Goal: Task Accomplishment & Management: Complete application form

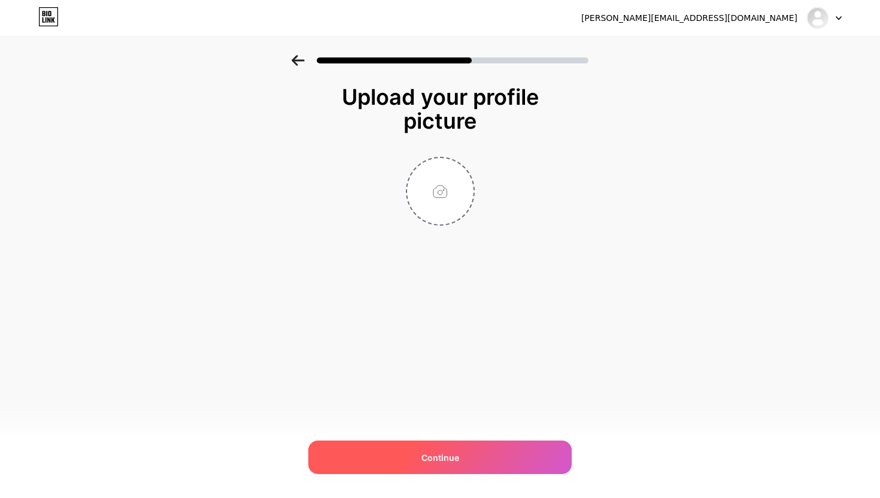
click at [416, 470] on div "Continue" at bounding box center [440, 458] width 264 height 34
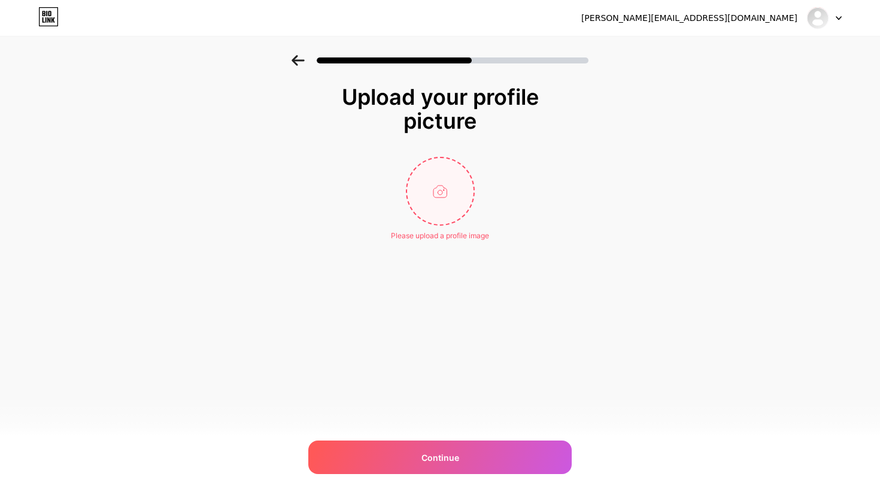
click at [440, 168] on input "file" at bounding box center [440, 191] width 66 height 66
type input "C:\fakepath\6131940979507315051.jpg"
click at [465, 162] on circle at bounding box center [467, 165] width 13 height 13
click at [435, 189] on input "file" at bounding box center [440, 191] width 66 height 66
click at [433, 213] on input "file" at bounding box center [440, 191] width 66 height 66
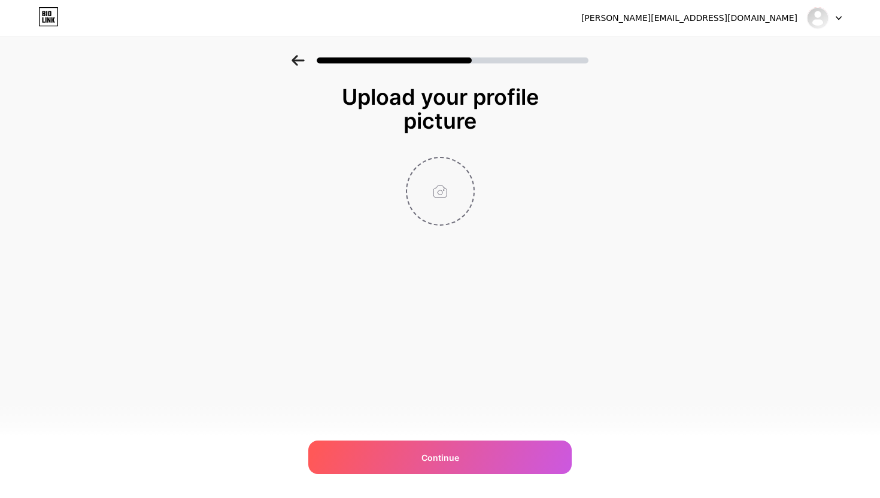
type input "C:\fakepath\WhatsApp Image [DATE] 20.37.20.jpeg"
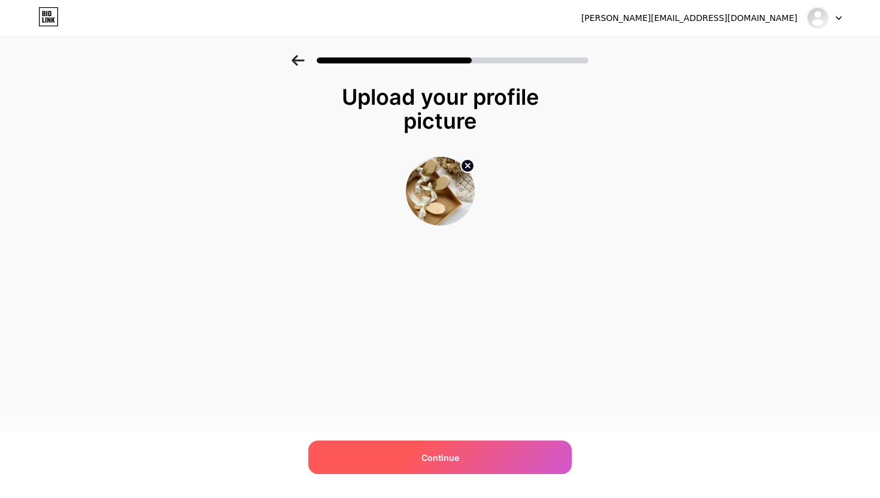
click at [422, 462] on span "Continue" at bounding box center [441, 458] width 38 height 13
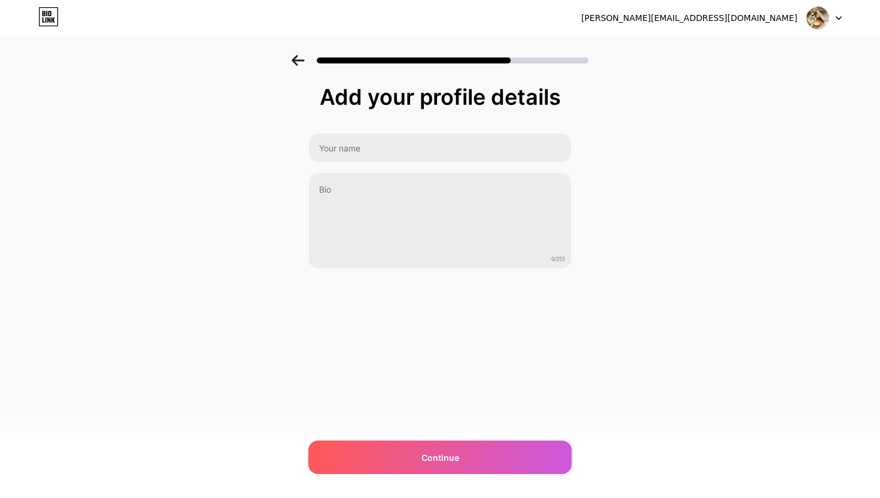
click at [349, 170] on div "0/255" at bounding box center [440, 201] width 264 height 136
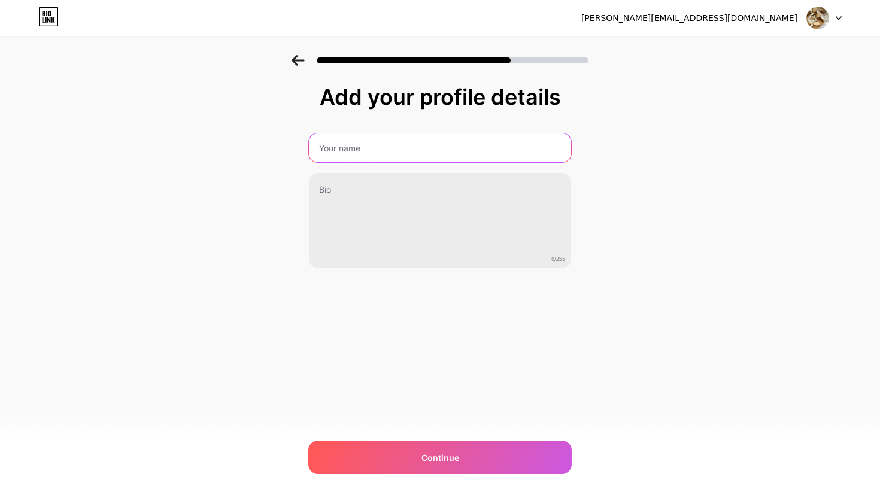
click at [341, 148] on input "text" at bounding box center [440, 148] width 262 height 29
type input "souveyou"
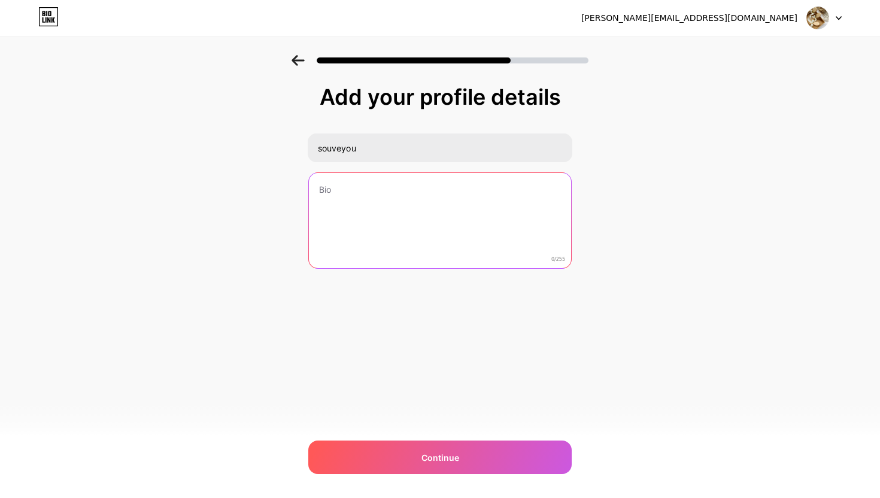
click at [345, 223] on textarea at bounding box center [440, 221] width 262 height 96
paste textarea "📍 Subang – Ternate"
click at [367, 205] on textarea "Souvenir ala Pinterest 📍 Subang – Ternate" at bounding box center [440, 222] width 265 height 98
click at [438, 200] on textarea "Souvenir ala Pinterest 📍 Subang Kuningan Ternate" at bounding box center [440, 222] width 265 height 98
paste textarea "⬇️ Chat admin [PERSON_NAME]"
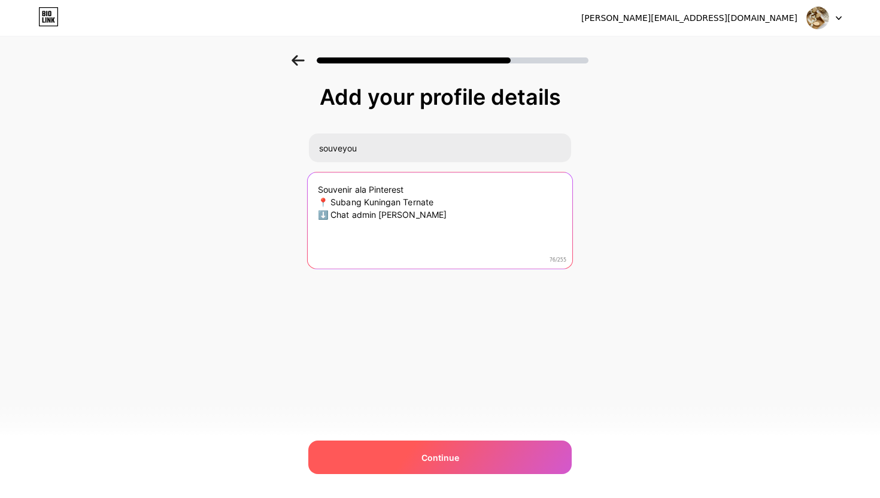
type textarea "Souvenir ala Pinterest 📍 Subang Kuningan Ternate ⬇️ Chat admin [PERSON_NAME]"
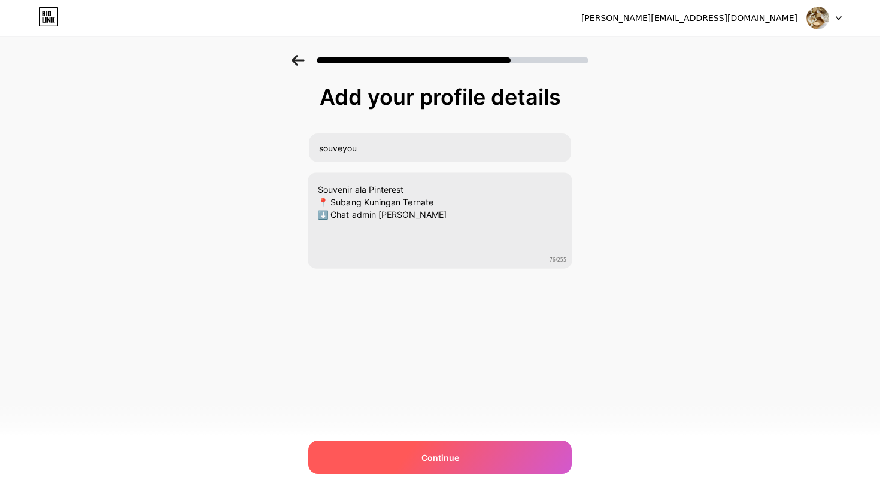
click at [406, 456] on div "Continue" at bounding box center [440, 458] width 264 height 34
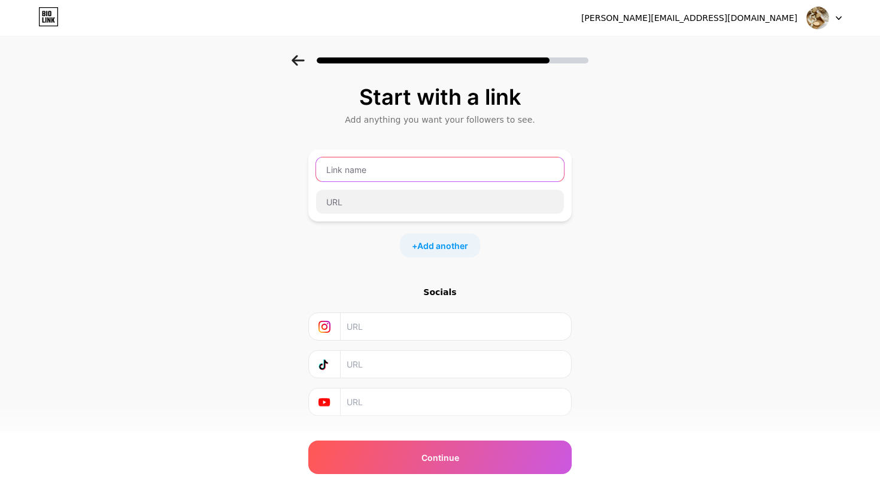
click at [363, 174] on input "text" at bounding box center [440, 170] width 248 height 24
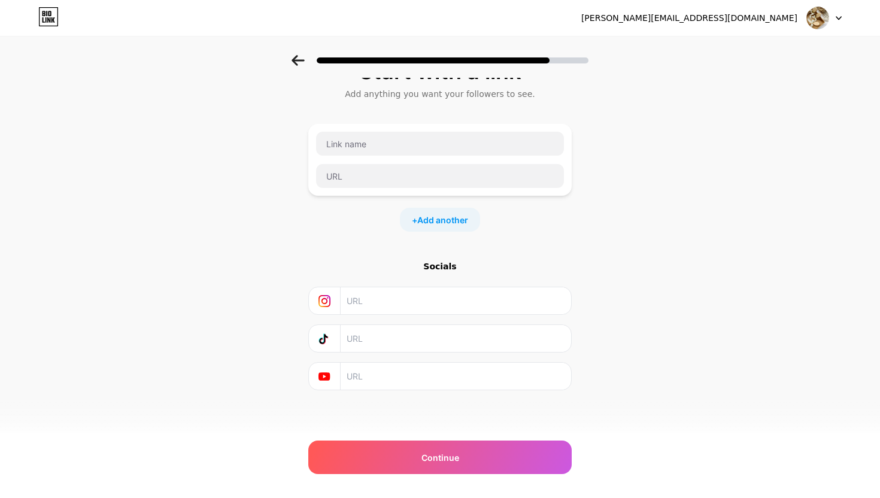
click at [547, 246] on div "Start with a link Add anything you want your followers to see. + Add another So…" at bounding box center [440, 224] width 264 height 331
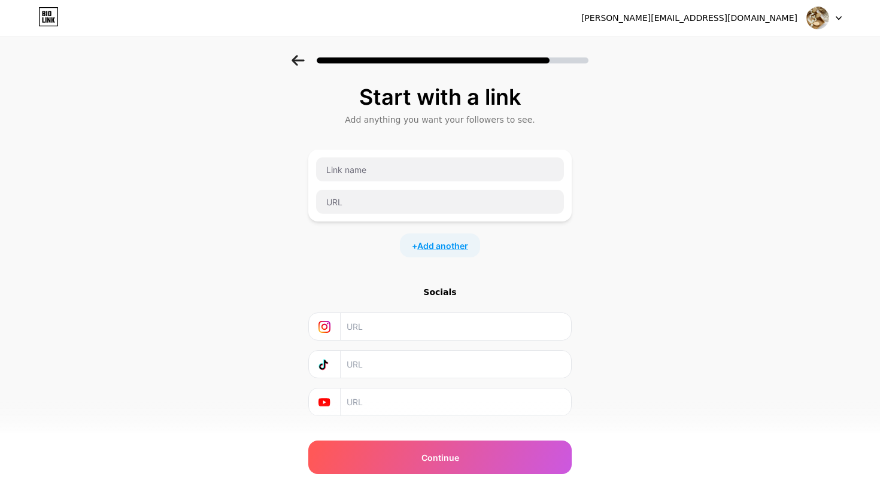
click at [448, 248] on span "Add another" at bounding box center [442, 246] width 51 height 13
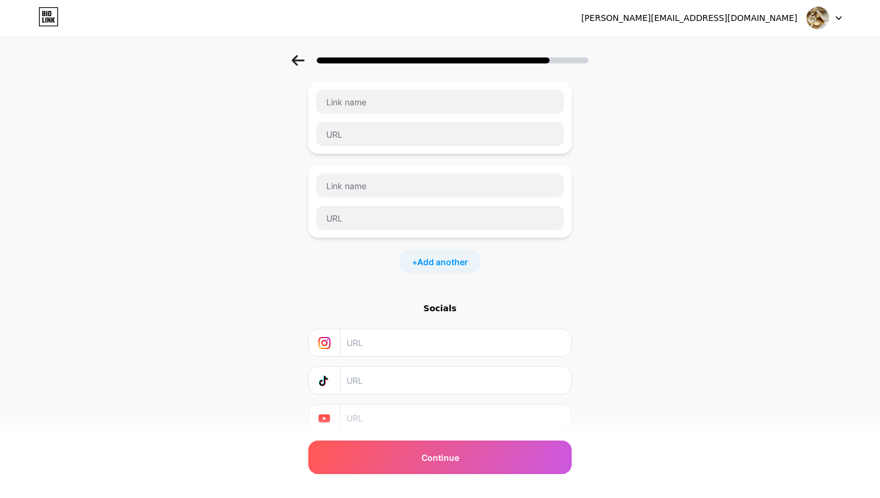
scroll to position [101, 0]
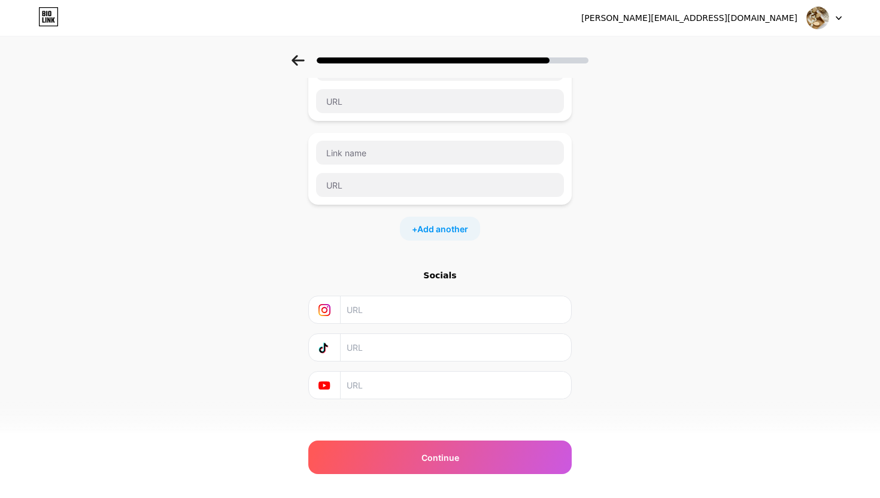
click at [365, 320] on input "text" at bounding box center [455, 309] width 217 height 27
paste input "[URL][DOMAIN_NAME][PERSON_NAME][DOMAIN_NAME]"
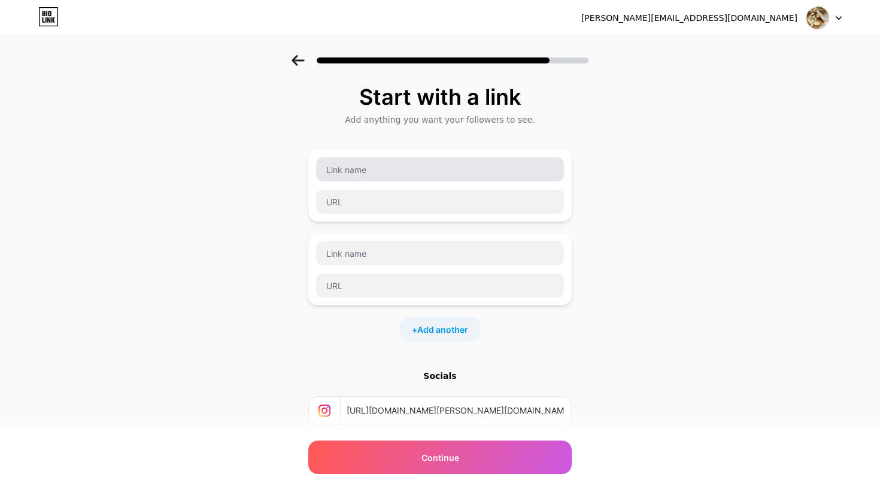
type input "[URL][DOMAIN_NAME][PERSON_NAME][DOMAIN_NAME]"
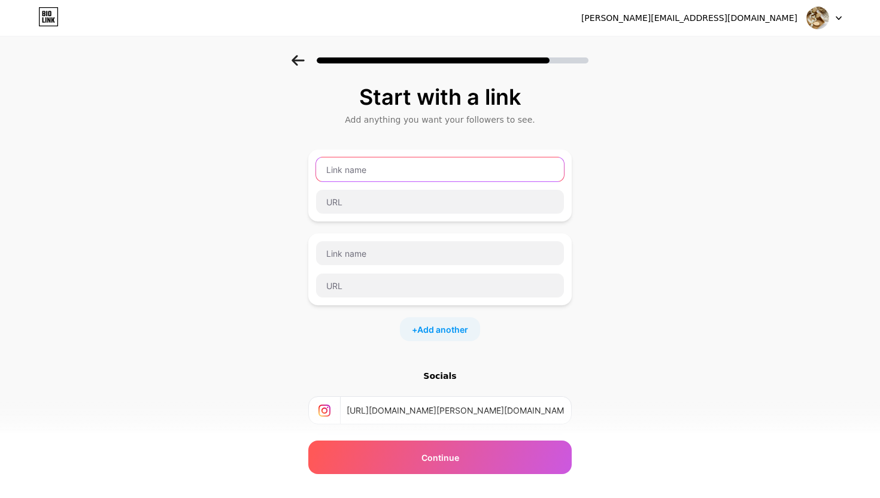
click at [357, 165] on input "text" at bounding box center [440, 170] width 248 height 24
paste input "💌 Chat Admin Subang"
click at [338, 171] on input "💌 Chat Admin Subang & Kuningan" at bounding box center [440, 170] width 248 height 24
type input "Chat Admin Subang & Kuningan"
click at [450, 173] on input "Chat Admin Subang & Kuningan" at bounding box center [440, 170] width 248 height 24
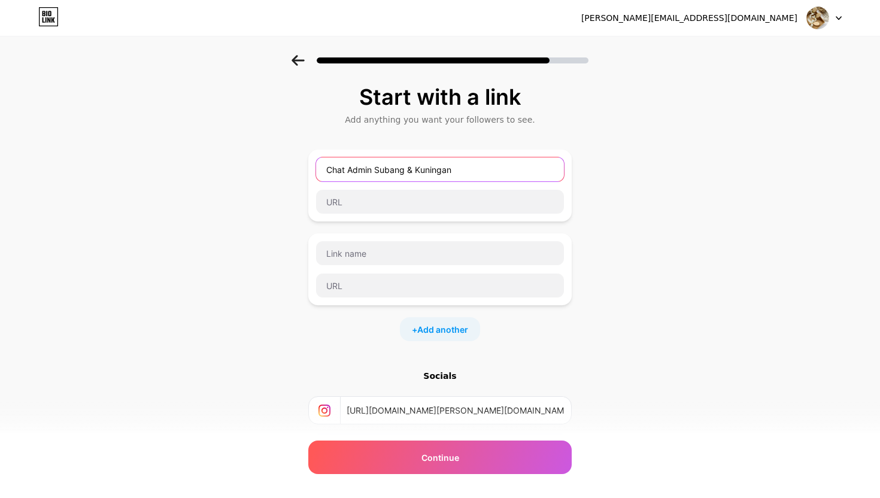
click at [452, 173] on input "Chat Admin Subang & Kuningan" at bounding box center [440, 170] width 248 height 24
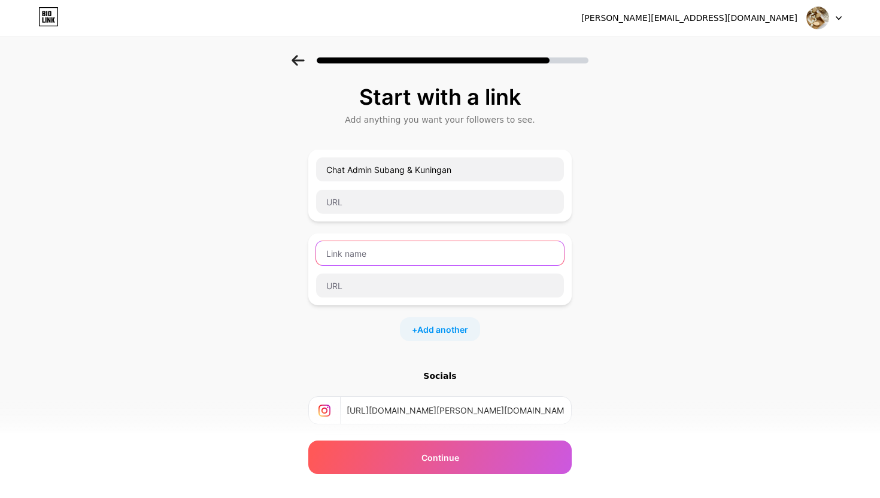
click at [358, 264] on input "text" at bounding box center [440, 253] width 248 height 24
paste input "Chat Admin Ternate"
type input "Chat Admin Ternate"
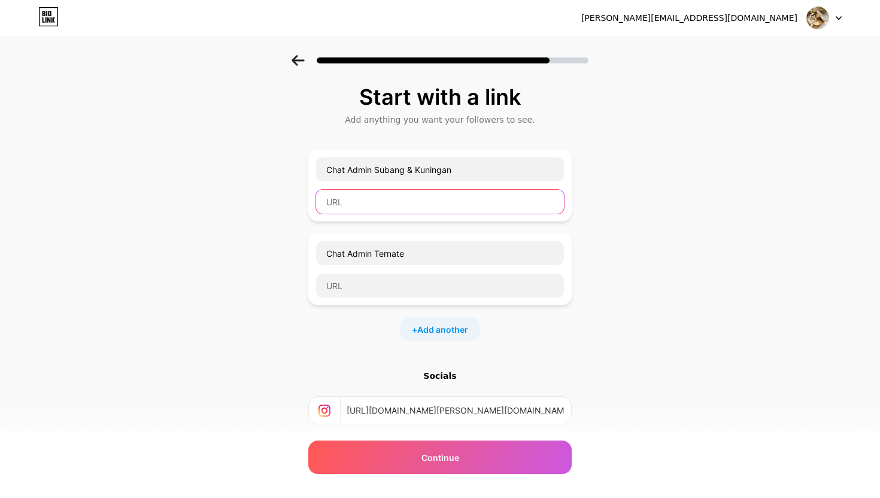
click at [348, 199] on input "text" at bounding box center [440, 202] width 248 height 24
paste input "[URL][DOMAIN_NAME][DOMAIN_NAME]✨%20saya%20mau%20tanya%20tentang%20souvenir"
click at [399, 210] on input "[URL][DOMAIN_NAME][DOMAIN_NAME]✨%20saya%20mau%20tanya%20tentang%20souvenir" at bounding box center [440, 202] width 248 height 24
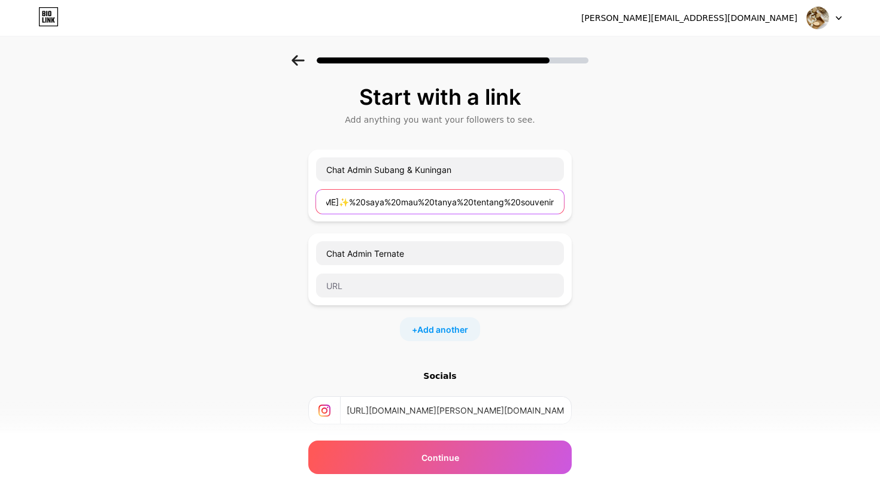
type input "[URL][DOMAIN_NAME][DOMAIN_NAME]✨%20saya%20mau%20tanya%20tentang%20souvenir"
click at [661, 255] on div "Start with a link Add anything you want your followers to see. Chat Admin Suban…" at bounding box center [440, 307] width 880 height 505
click at [455, 202] on input "[URL][DOMAIN_NAME][DOMAIN_NAME]✨%20saya%20mau%20tanya%20tentang%20souvenir" at bounding box center [440, 202] width 248 height 24
paste input "[URL][DOMAIN_NAME][DOMAIN_NAME]✨%20saya%20mau%20tanya%20tentang%20souvenir"
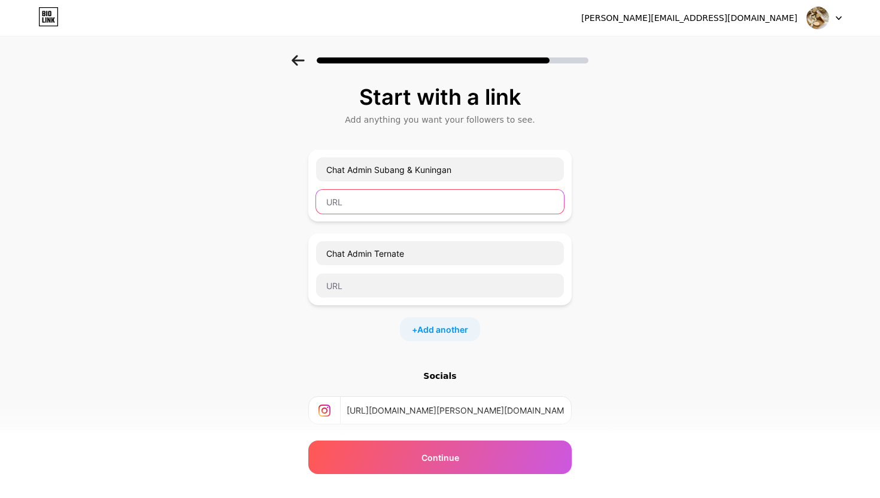
type input "[URL][DOMAIN_NAME][DOMAIN_NAME]✨%20saya%20mau%20tanya%20tentang%20souvenir"
paste input "[URL][DOMAIN_NAME][DOMAIN_NAME]✨%20saya%20mau%20tanya%20tentang%20souvenir"
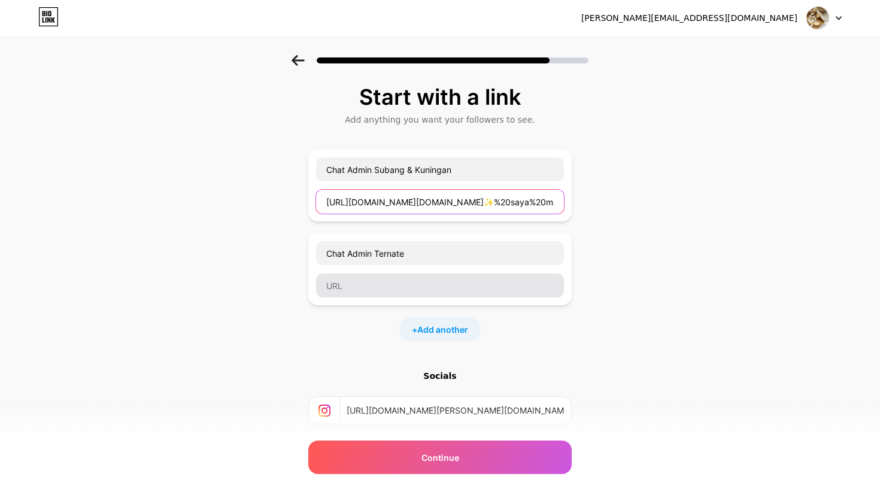
type input "[URL][DOMAIN_NAME][DOMAIN_NAME]✨%20saya%20mau%20tanya%20tentang%20souvenir"
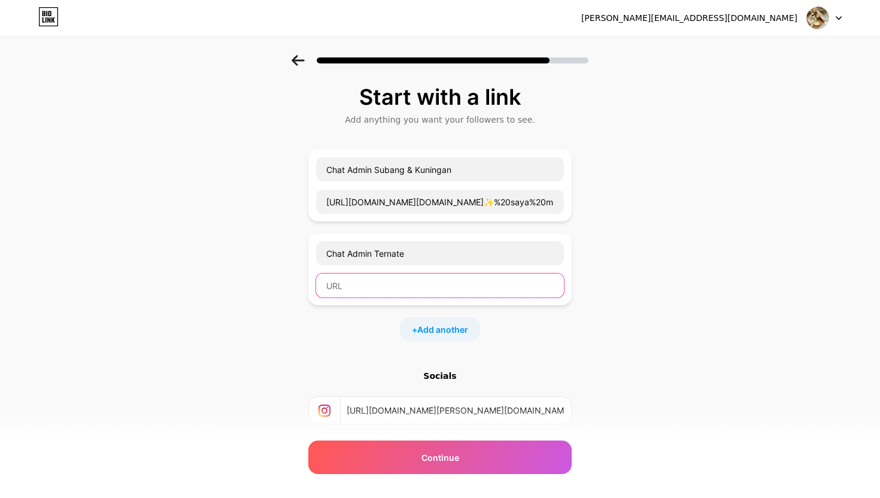
click at [359, 283] on input "text" at bounding box center [440, 286] width 248 height 24
paste input "[URL][DOMAIN_NAME][DOMAIN_NAME]✨%20saya%20mau%20tanya%20tentang%20souvenir"
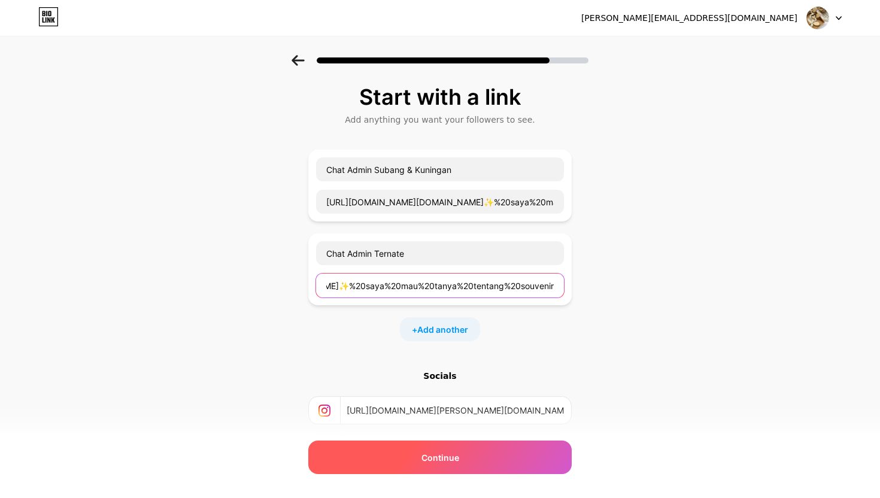
type input "[URL][DOMAIN_NAME][DOMAIN_NAME]✨%20saya%20mau%20tanya%20tentang%20souvenir"
click at [400, 452] on div "Continue" at bounding box center [440, 458] width 264 height 34
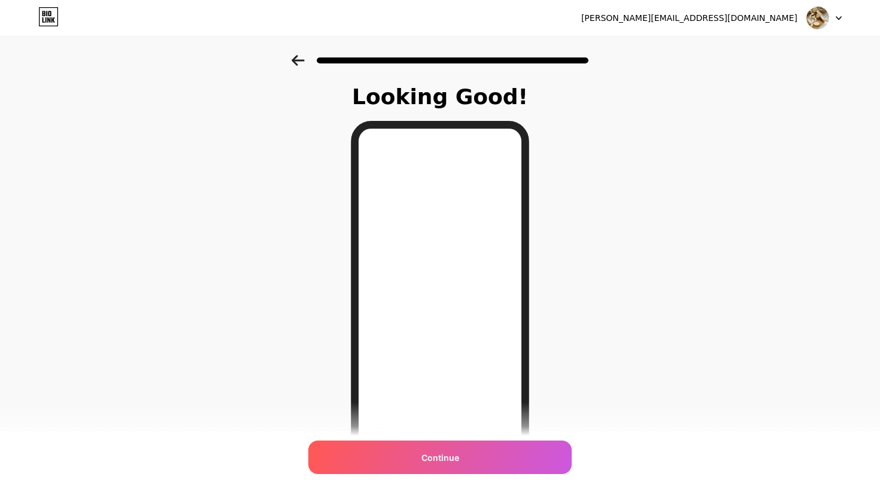
click at [302, 57] on icon at bounding box center [298, 60] width 13 height 11
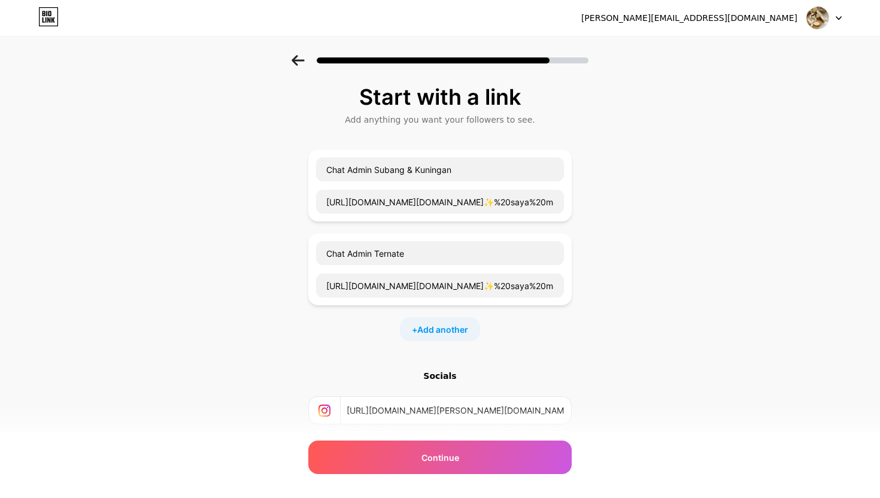
click at [302, 57] on icon at bounding box center [298, 60] width 13 height 11
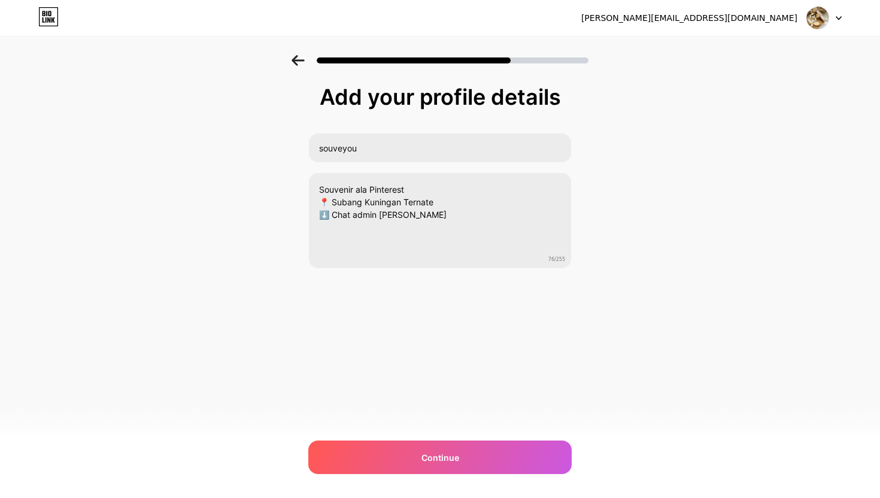
click at [302, 57] on icon at bounding box center [298, 60] width 13 height 11
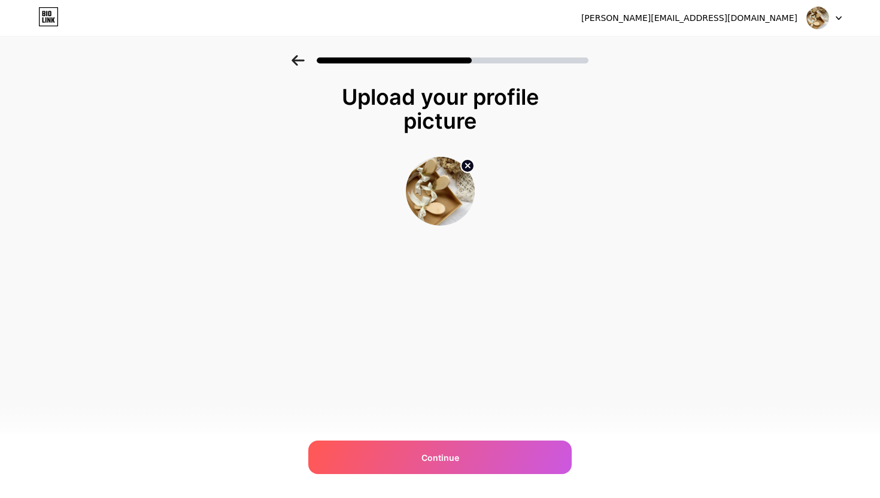
click at [467, 163] on circle at bounding box center [467, 165] width 13 height 13
click at [445, 187] on input "file" at bounding box center [440, 191] width 66 height 66
click at [443, 186] on input "file" at bounding box center [440, 191] width 66 height 66
type input "C:\fakepath\WhatsApp Image [DATE] 20.37.20 (1).jpeg"
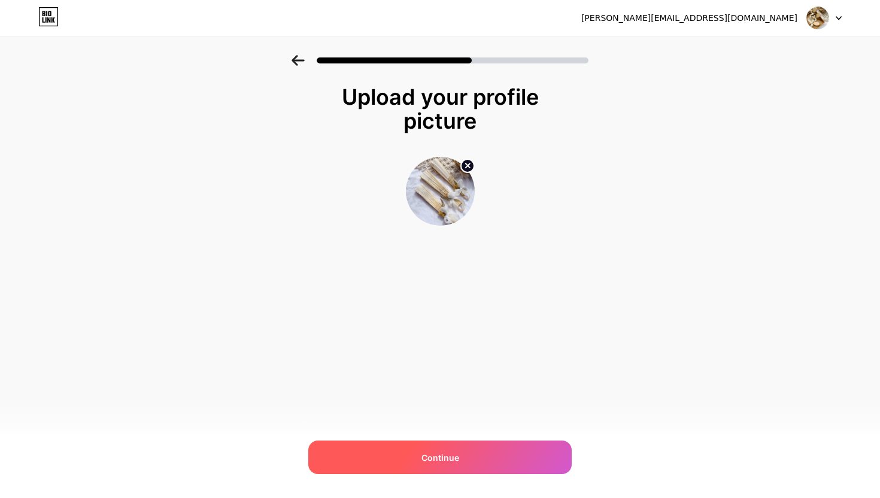
click at [427, 453] on span "Continue" at bounding box center [441, 458] width 38 height 13
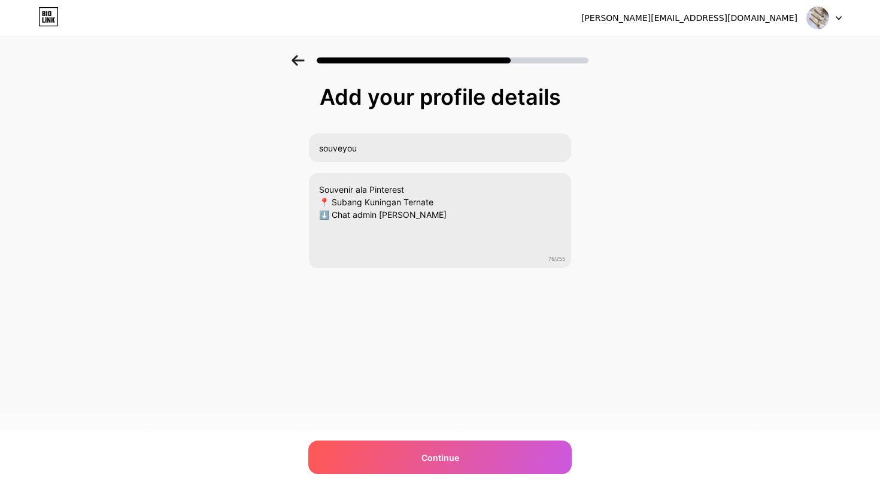
click at [427, 453] on span "Continue" at bounding box center [441, 458] width 38 height 13
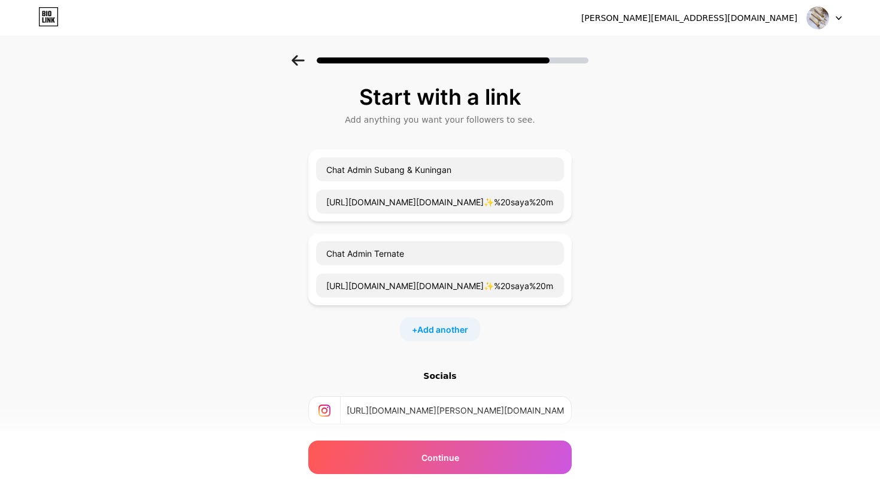
click at [427, 453] on span "Continue" at bounding box center [441, 458] width 38 height 13
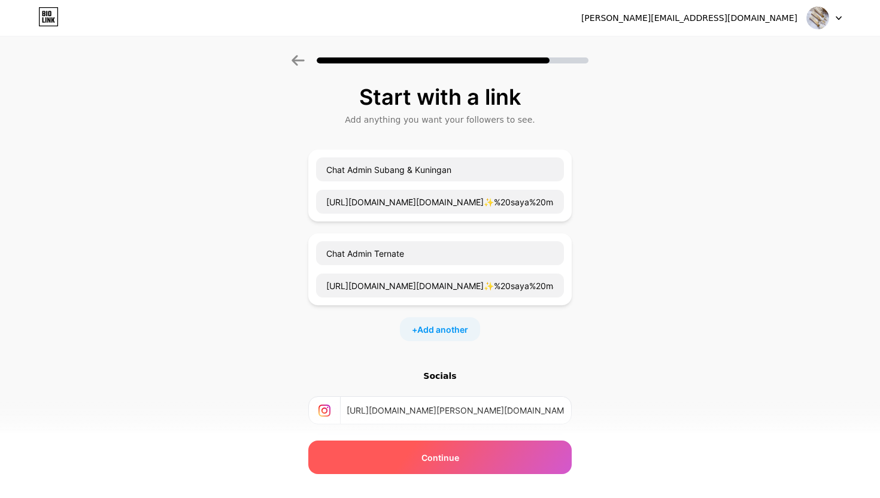
click at [409, 463] on div "Continue" at bounding box center [440, 458] width 264 height 34
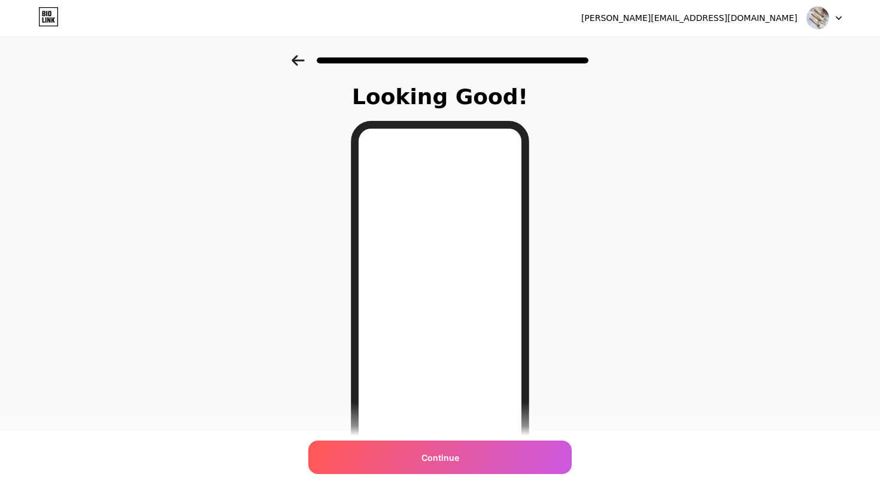
click at [661, 216] on div "Looking Good! Continue" at bounding box center [440, 304] width 880 height 499
click at [292, 65] on icon at bounding box center [298, 60] width 13 height 11
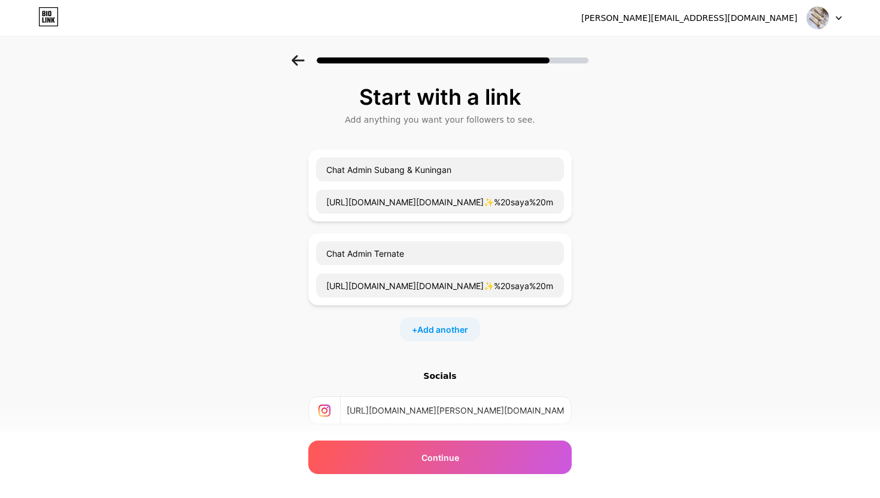
click at [292, 65] on icon at bounding box center [298, 60] width 13 height 11
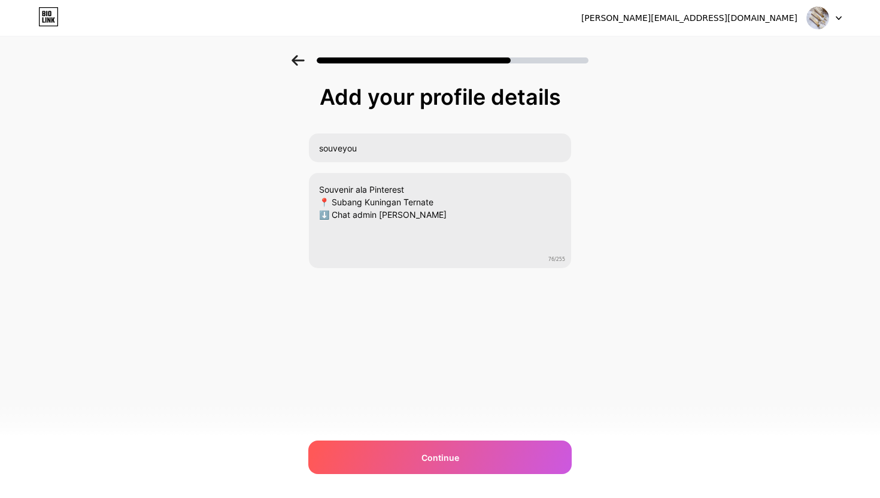
click at [292, 65] on icon at bounding box center [298, 60] width 13 height 11
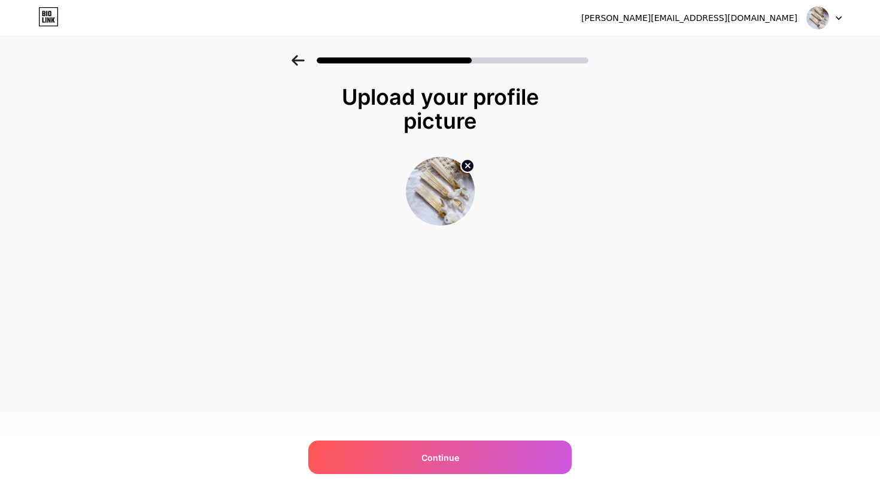
click at [467, 162] on circle at bounding box center [467, 165] width 13 height 13
click at [433, 195] on input "file" at bounding box center [440, 191] width 66 height 66
type input "C:\fakepath\WhatsApp Image [DATE] 20.37.15.jpeg"
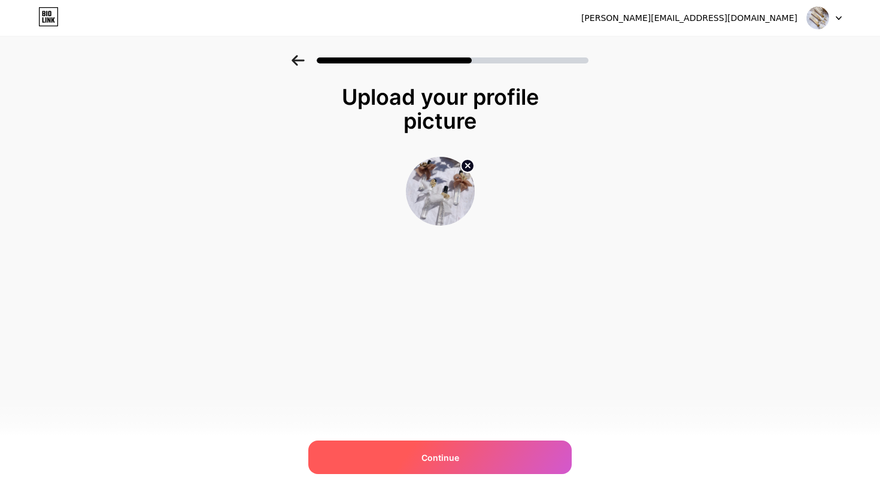
click at [404, 447] on div "Continue" at bounding box center [440, 458] width 264 height 34
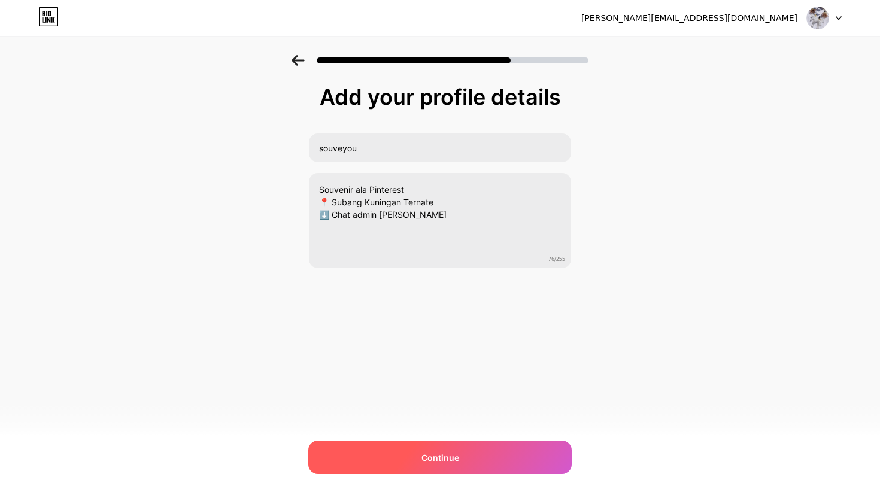
click at [394, 453] on div "Continue" at bounding box center [440, 458] width 264 height 34
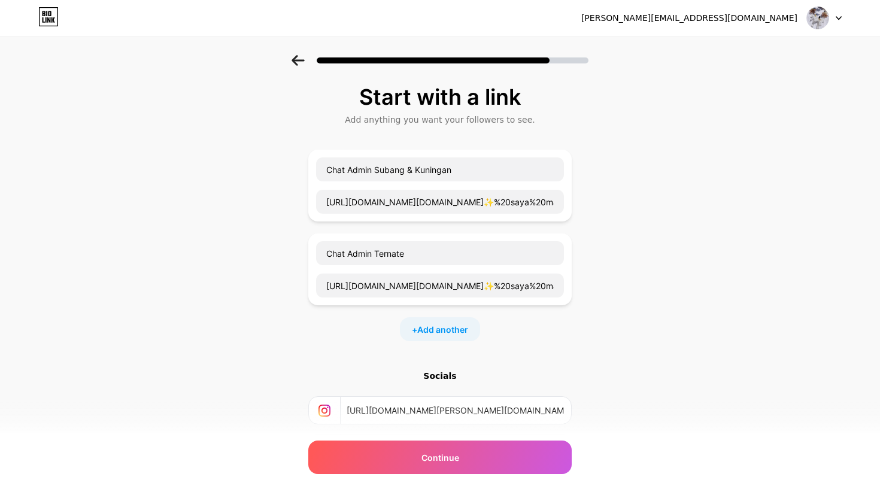
click at [394, 453] on div "Continue" at bounding box center [440, 458] width 264 height 34
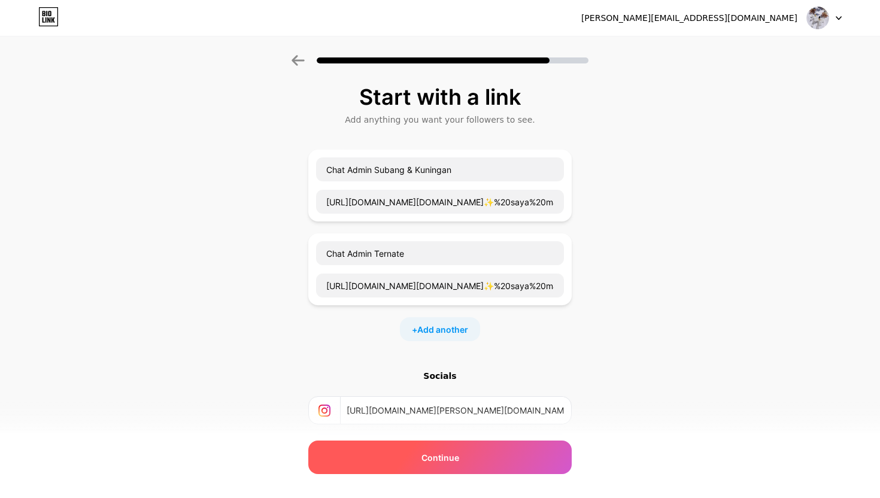
click at [416, 450] on div "Continue" at bounding box center [440, 458] width 264 height 34
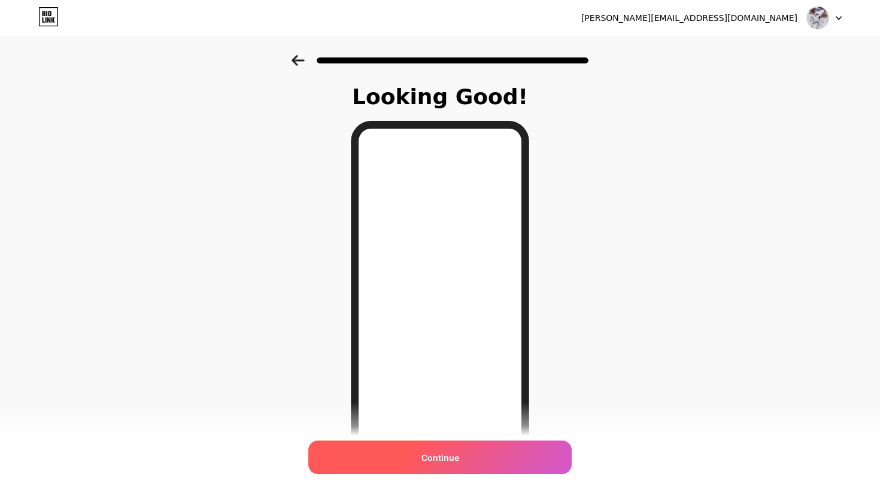
click at [420, 453] on div "Continue" at bounding box center [440, 458] width 264 height 34
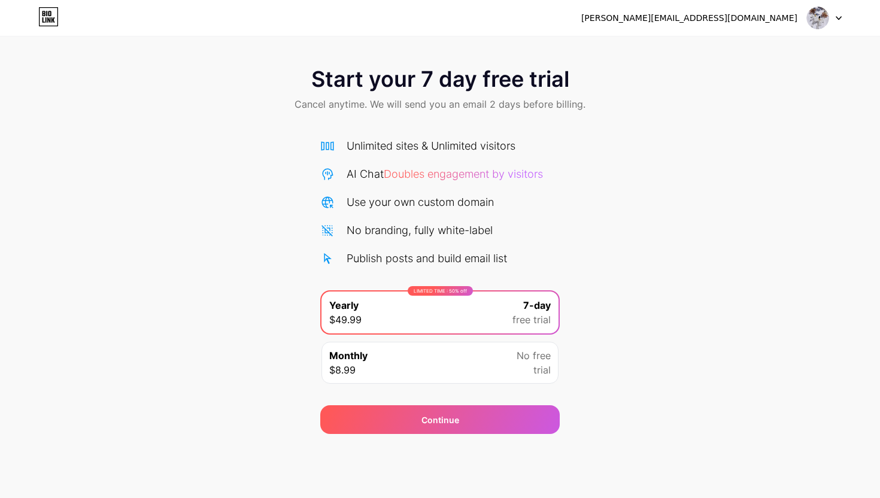
click at [619, 298] on div "Start your 7 day free trial Cancel anytime. We will send you an email 2 days be…" at bounding box center [440, 244] width 880 height 379
click at [637, 312] on div "Start your 7 day free trial Cancel anytime. We will send you an email 2 days be…" at bounding box center [440, 244] width 880 height 379
click at [512, 368] on div "Monthly $8.99 No free trial" at bounding box center [440, 363] width 237 height 42
